Goal: Find specific page/section: Find specific page/section

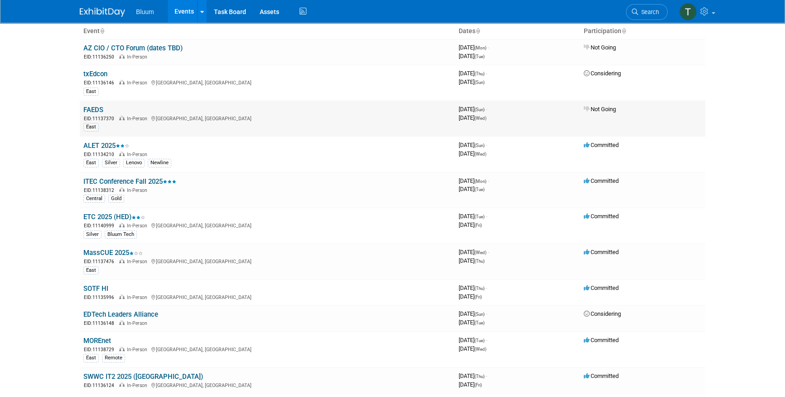
scroll to position [41, 0]
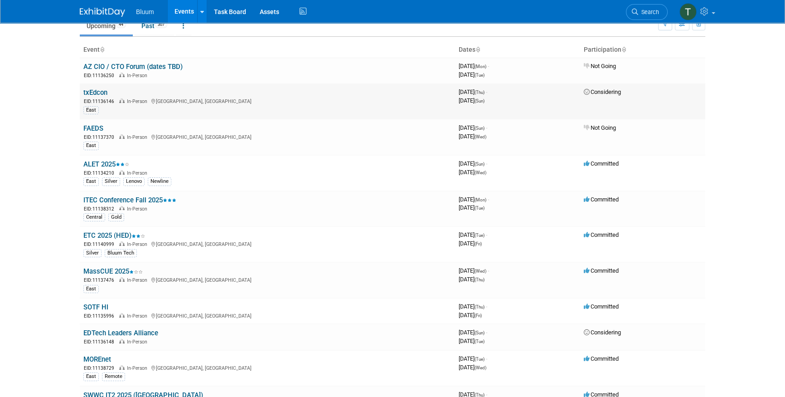
click at [95, 91] on link "txEdcon" at bounding box center [95, 92] width 24 height 8
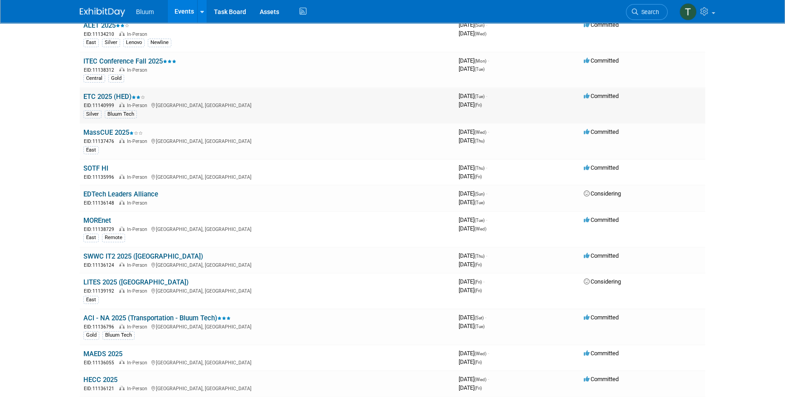
scroll to position [165, 0]
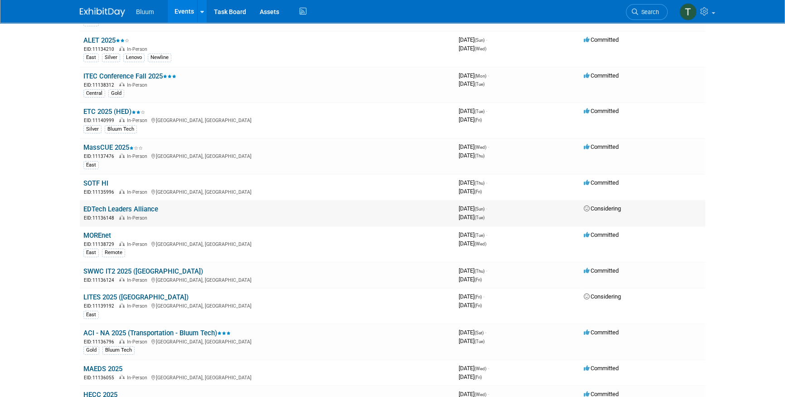
click at [126, 205] on link "EDTech Leaders Alliance" at bounding box center [120, 209] width 75 height 8
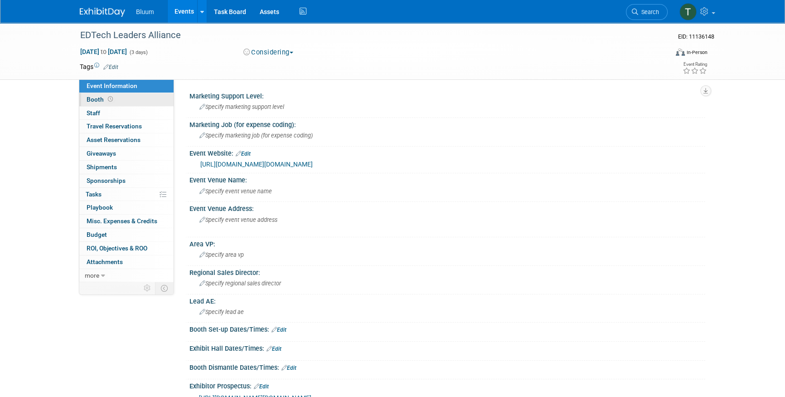
click at [110, 97] on icon at bounding box center [110, 99] width 5 height 5
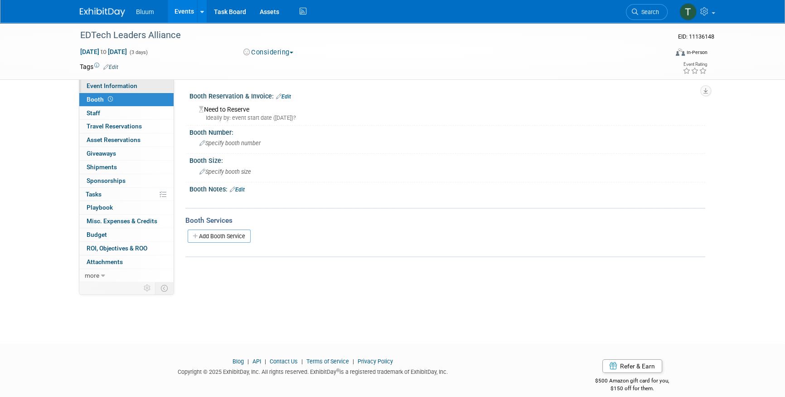
click at [140, 89] on link "Event Information" at bounding box center [126, 85] width 94 height 13
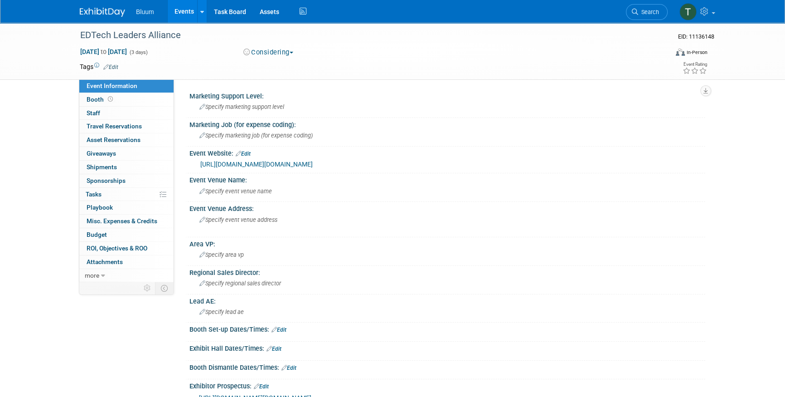
click at [186, 7] on link "Events" at bounding box center [184, 11] width 33 height 23
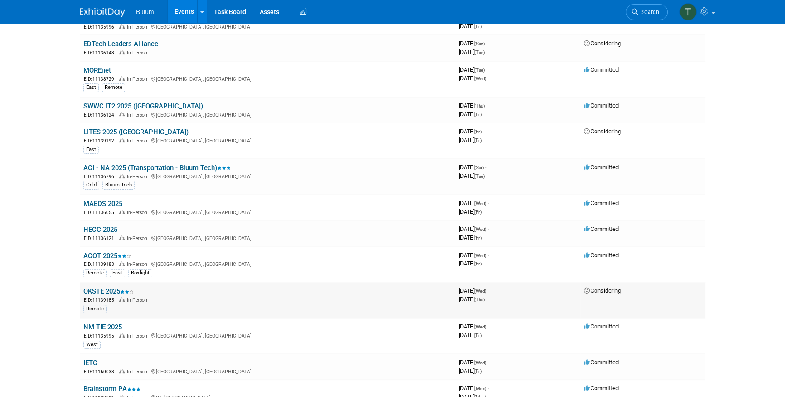
scroll to position [371, 0]
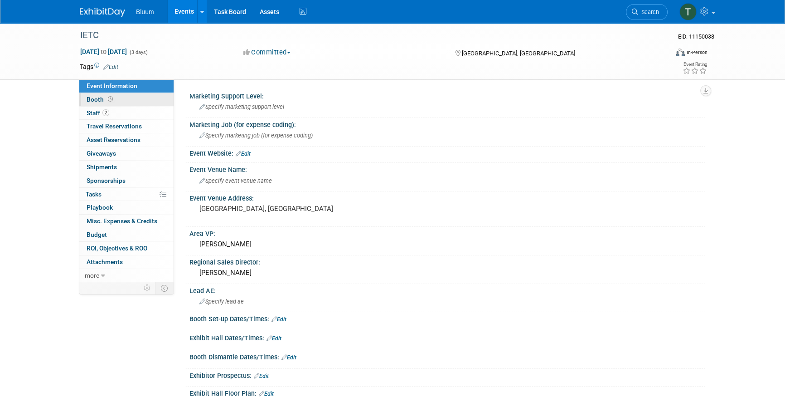
click at [116, 100] on link "Booth" at bounding box center [126, 99] width 94 height 13
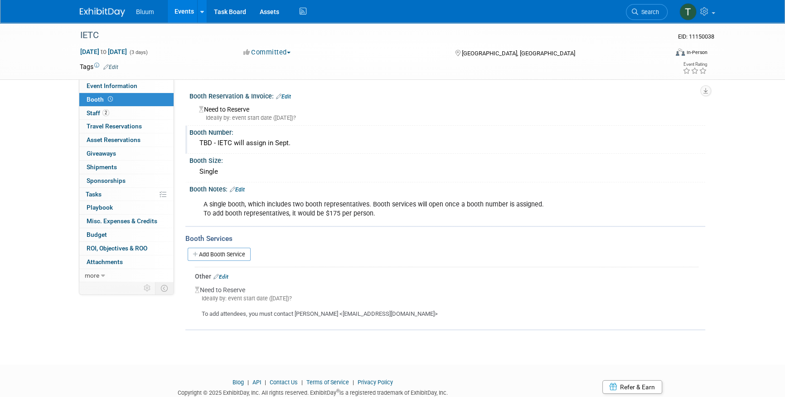
click at [283, 145] on div "TBD - IETC will assign in Sept." at bounding box center [447, 143] width 502 height 14
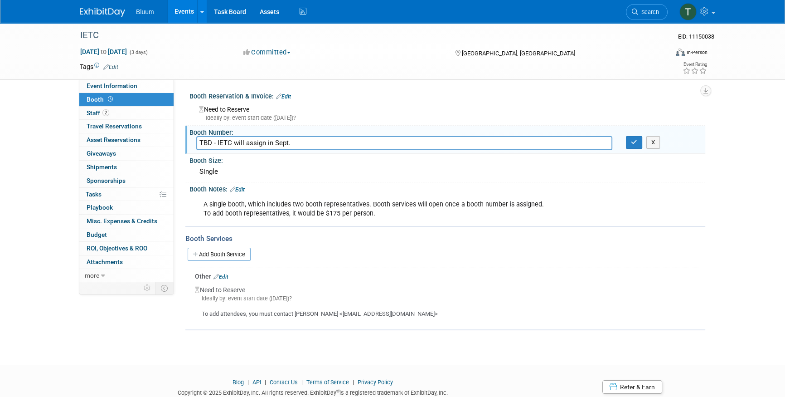
click at [265, 205] on div "A single booth, which includes two booth representatives. Booth services will o…" at bounding box center [401, 208] width 408 height 27
click at [631, 139] on icon "button" at bounding box center [634, 142] width 6 height 6
